Goal: Information Seeking & Learning: Learn about a topic

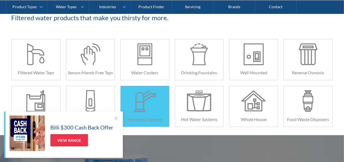
click at [163, 113] on div "Faucets & Tapware" at bounding box center [145, 119] width 49 height 15
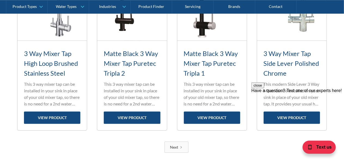
scroll to position [818, 0]
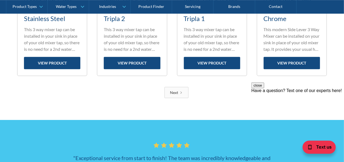
click at [172, 94] on div "Next" at bounding box center [174, 92] width 8 height 6
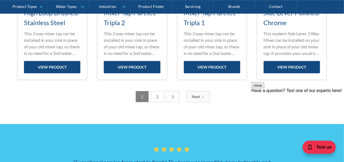
click at [160, 94] on link "2" at bounding box center [157, 96] width 13 height 11
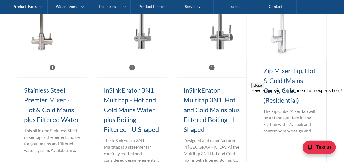
scroll to position [747, 0]
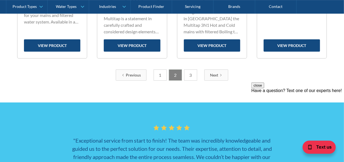
click at [191, 76] on link "3" at bounding box center [190, 74] width 13 height 11
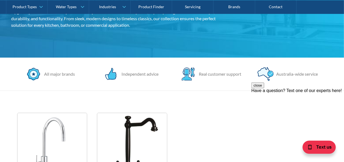
scroll to position [66, 0]
